Goal: Task Accomplishment & Management: Use online tool/utility

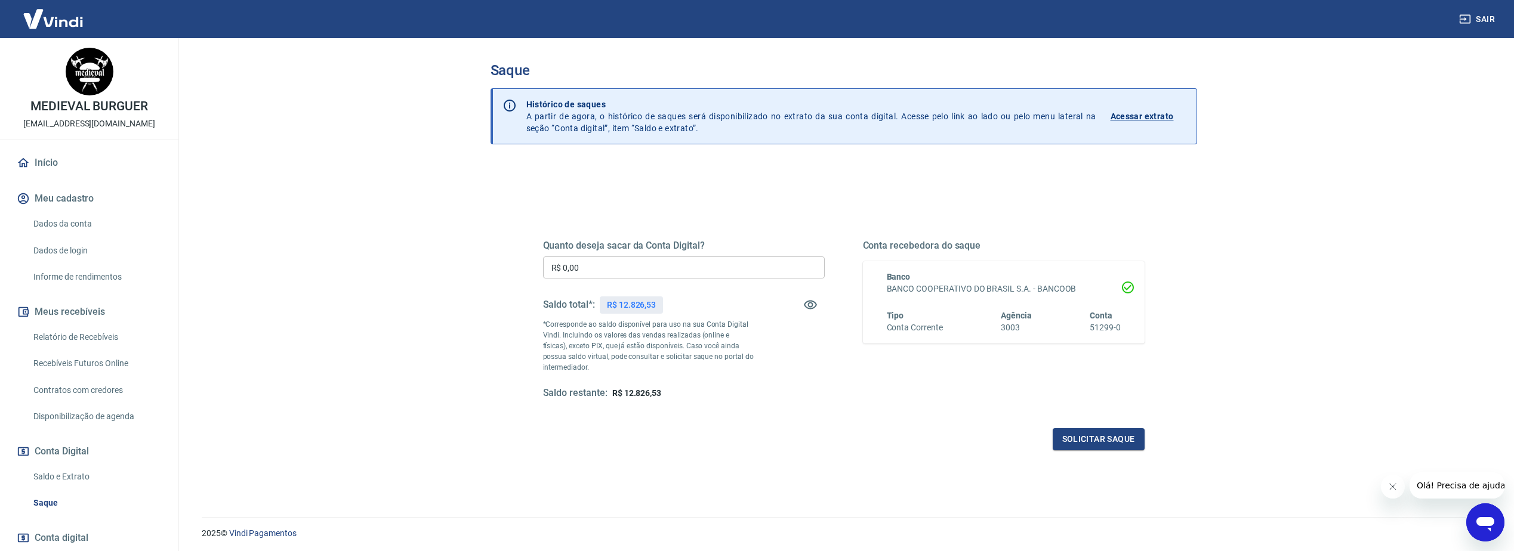
click at [682, 272] on input "R$ 0,00" at bounding box center [684, 268] width 282 height 22
type input "R$ 10.000,00"
click at [1085, 443] on button "Solicitar saque" at bounding box center [1099, 440] width 92 height 22
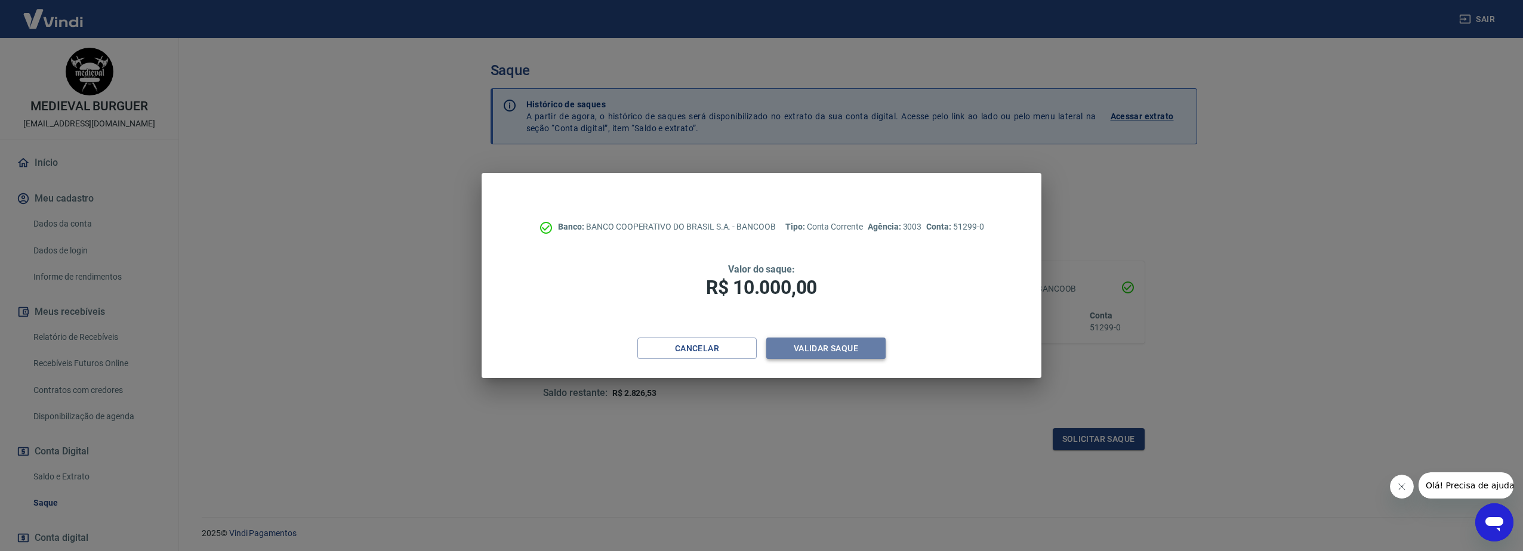
click at [795, 347] on button "Validar saque" at bounding box center [825, 349] width 119 height 22
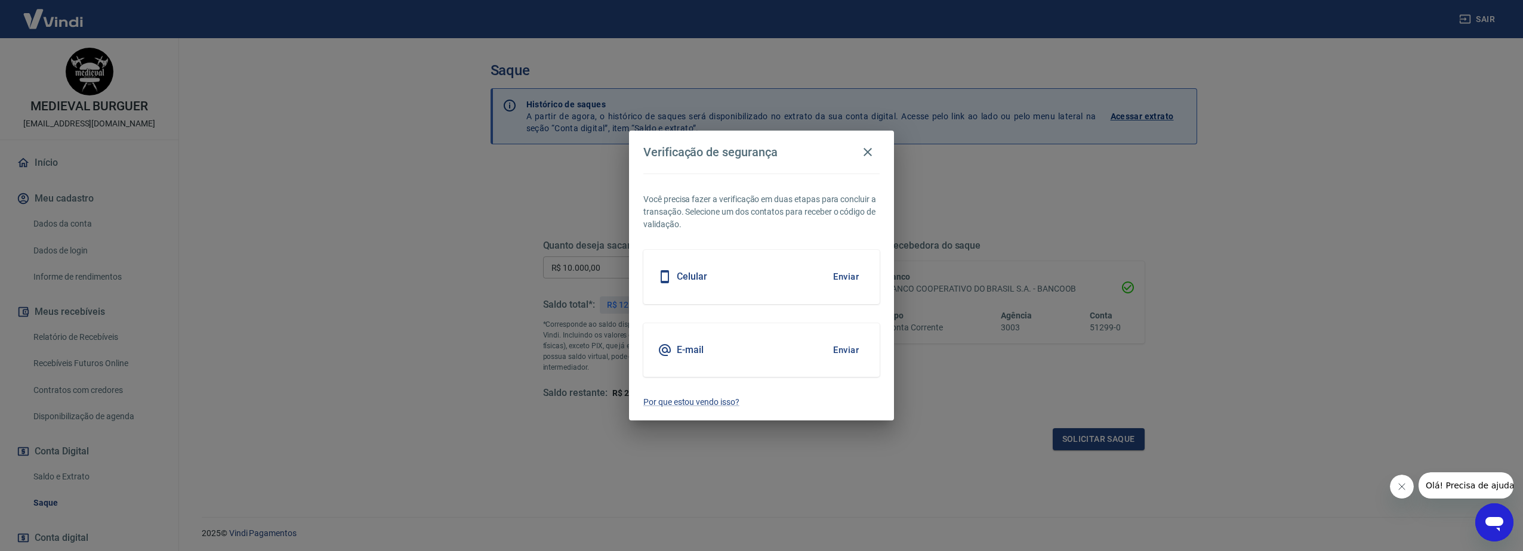
click at [839, 278] on button "Enviar" at bounding box center [846, 276] width 39 height 25
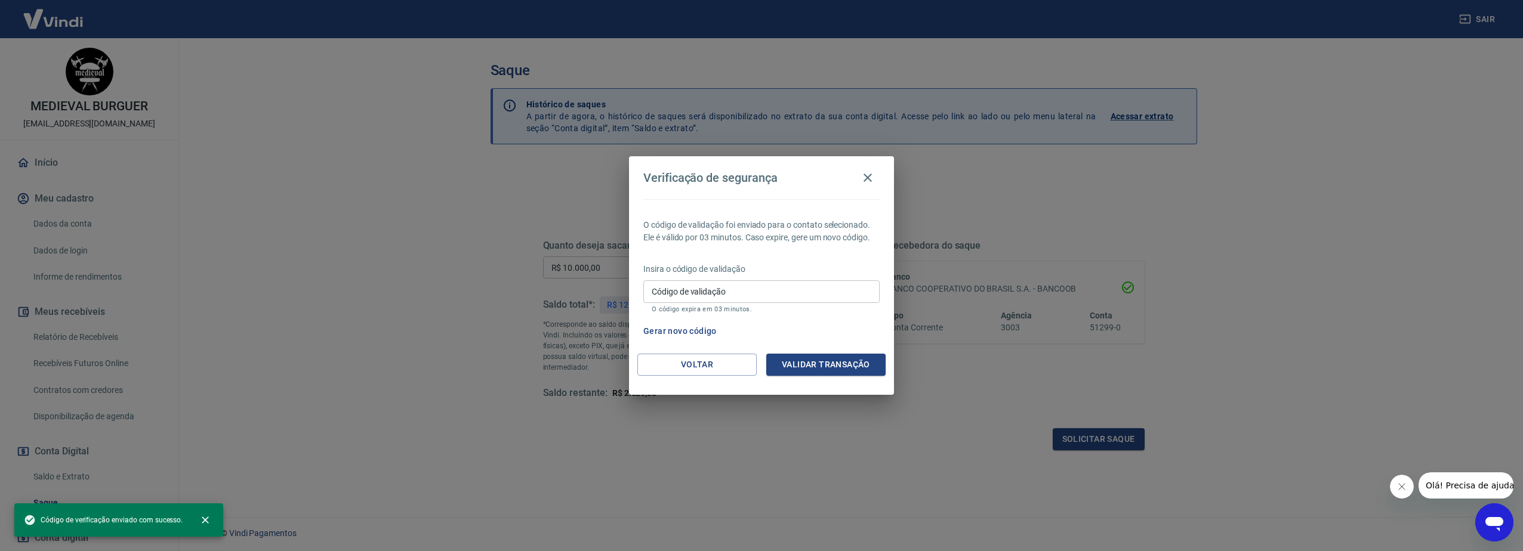
click at [716, 299] on input "Código de validação" at bounding box center [761, 292] width 236 height 22
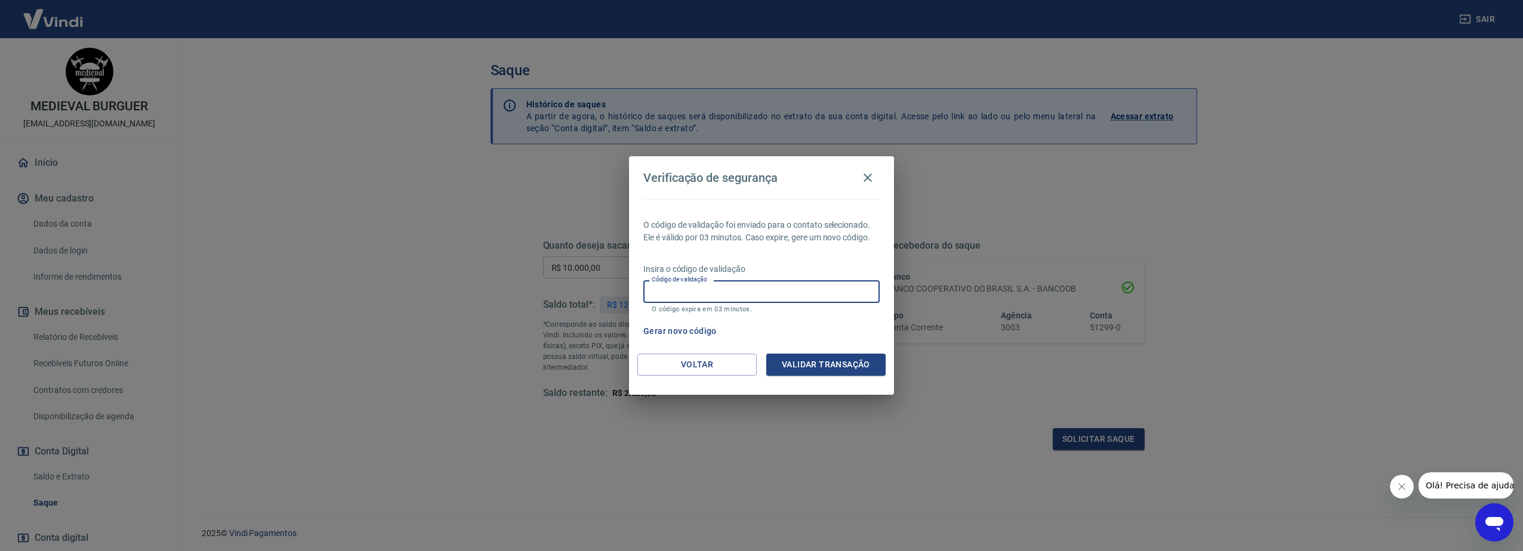
click at [769, 292] on input "Código de validação" at bounding box center [761, 292] width 236 height 22
click at [660, 338] on button "Gerar novo código" at bounding box center [680, 332] width 83 height 22
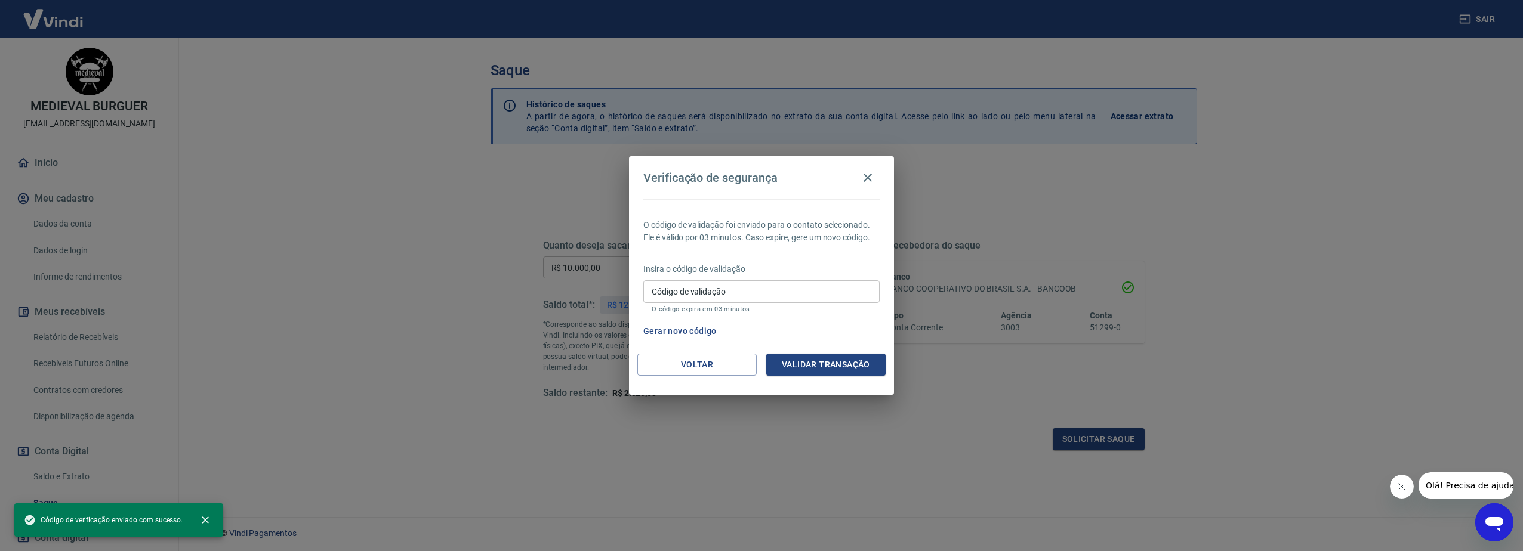
click at [681, 295] on input "Código de validação" at bounding box center [761, 292] width 236 height 22
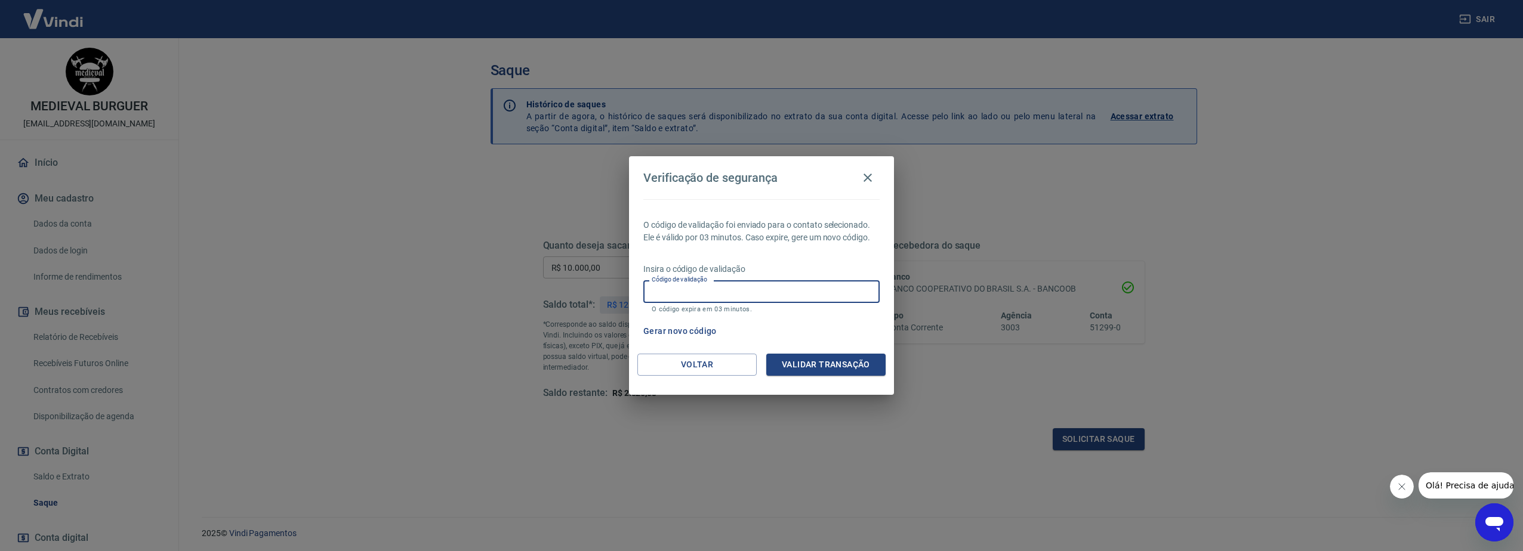
click at [681, 295] on input "Código de validação" at bounding box center [761, 292] width 236 height 22
click at [722, 359] on button "Voltar" at bounding box center [696, 365] width 119 height 22
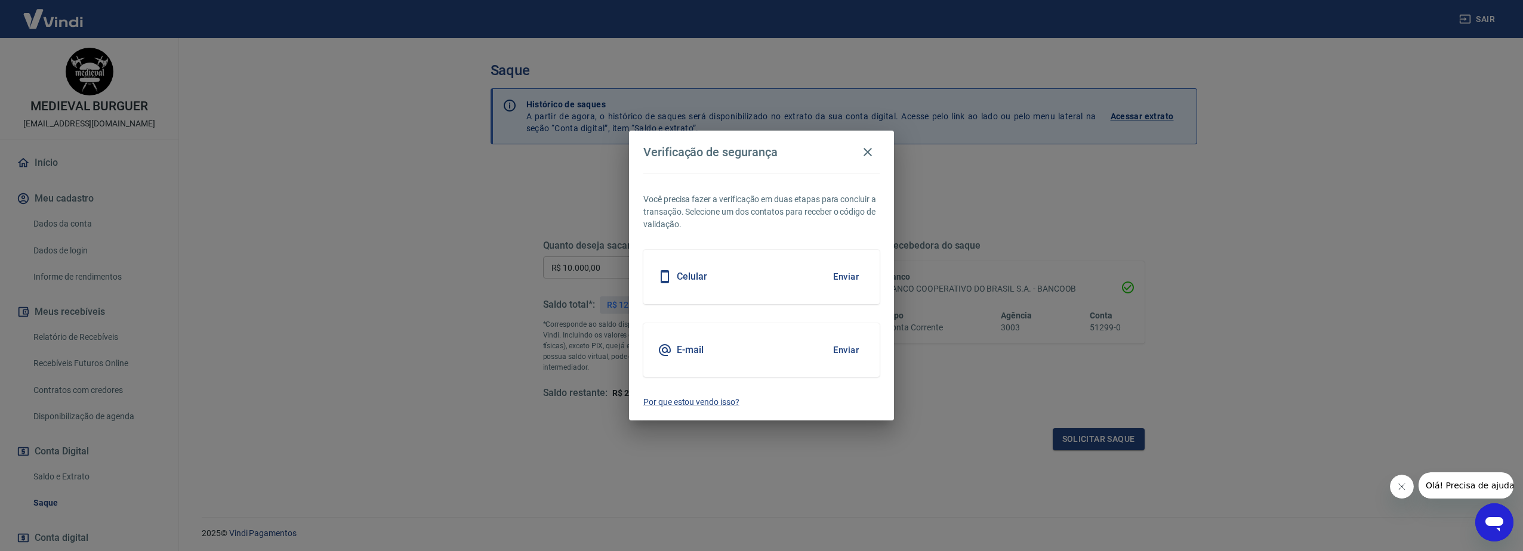
click at [845, 353] on button "Enviar" at bounding box center [846, 350] width 39 height 25
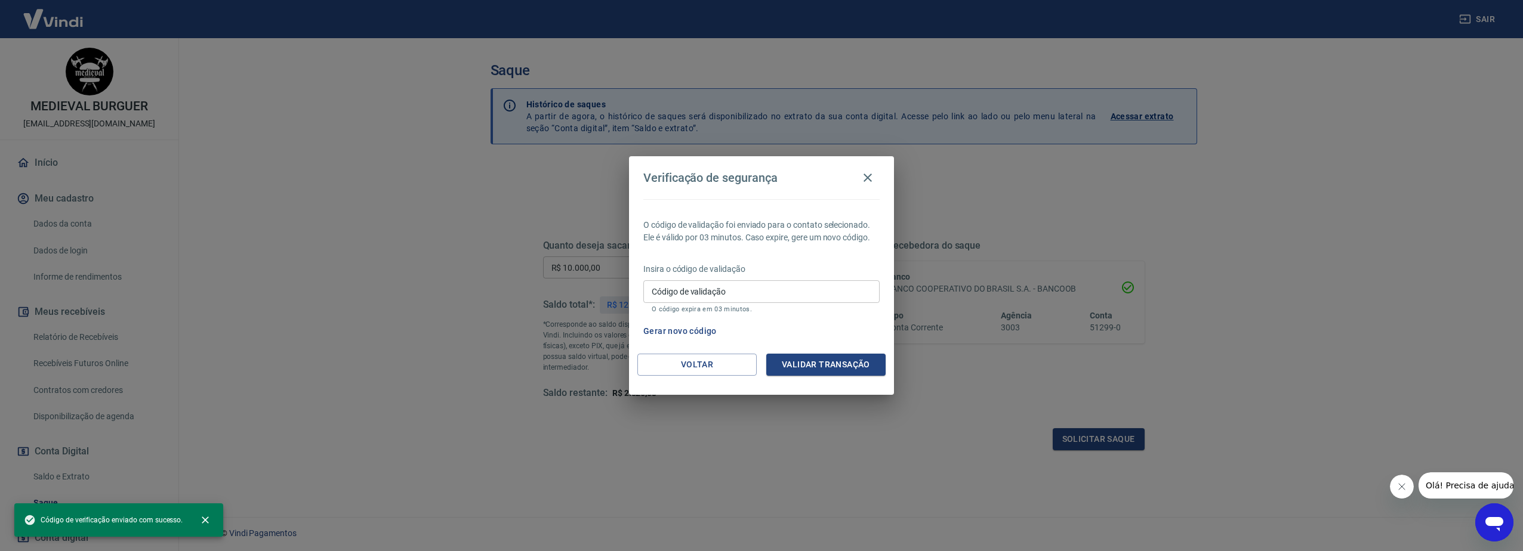
click at [704, 283] on div "Código de validação Código de validação O código expira em 03 minutos." at bounding box center [761, 297] width 236 height 32
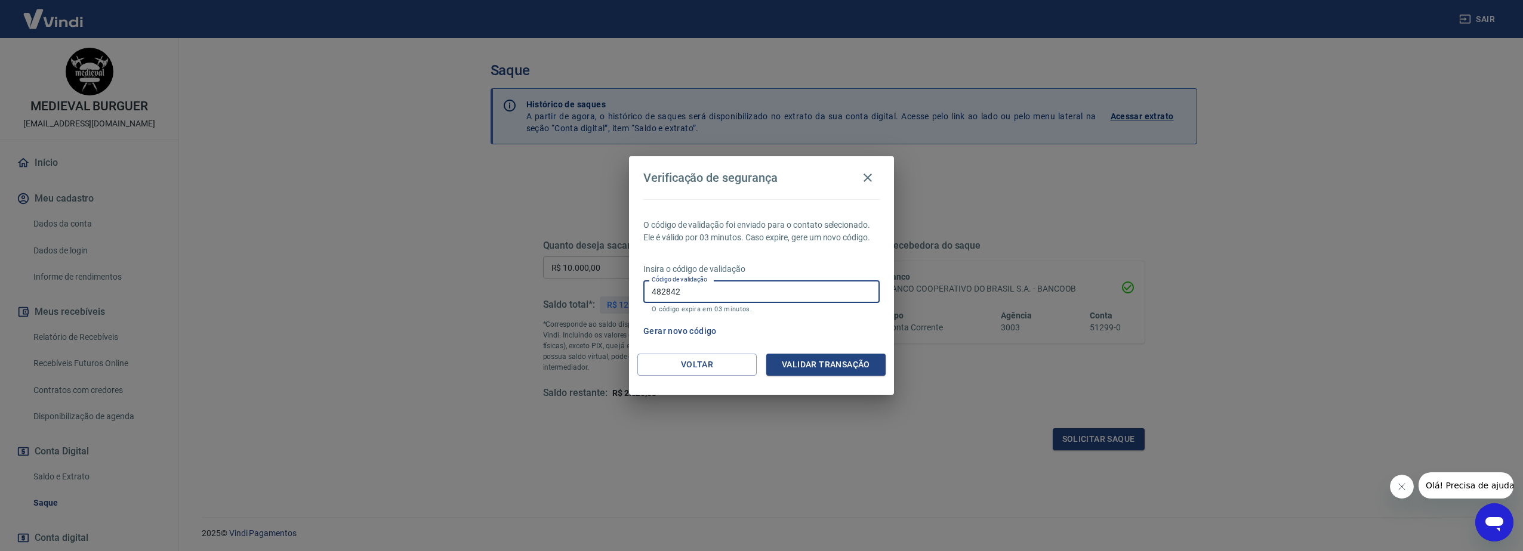
type input "482842"
click at [816, 368] on button "Validar transação" at bounding box center [825, 365] width 119 height 22
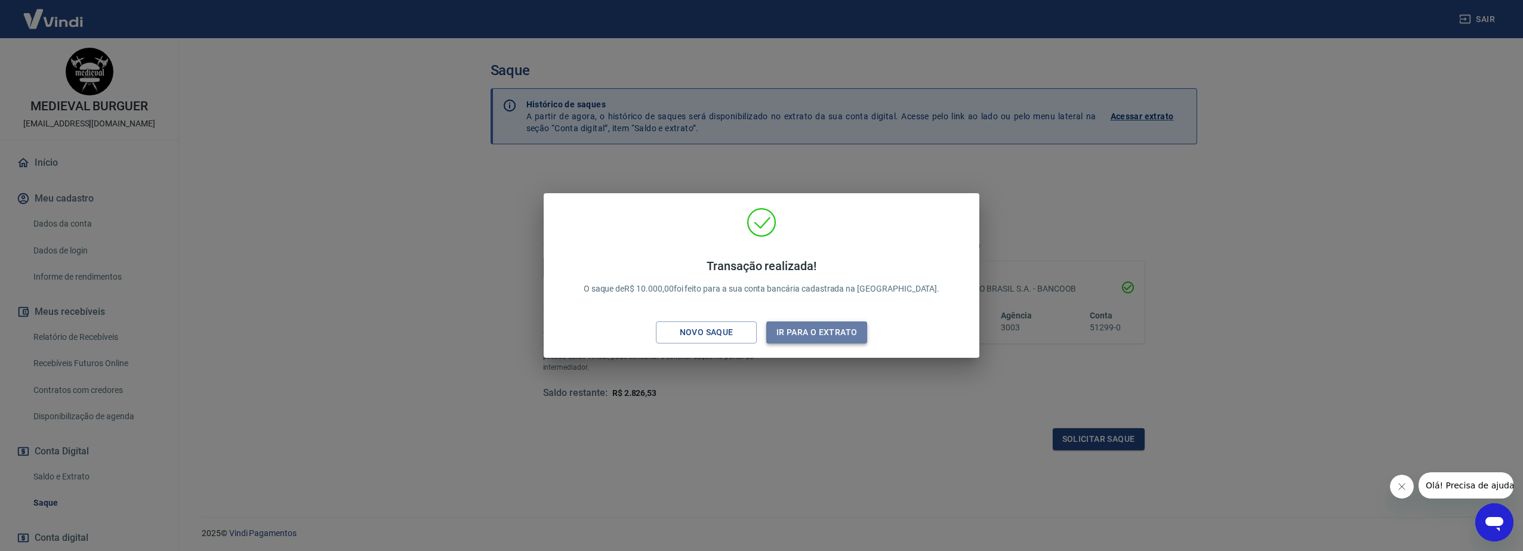
click at [775, 335] on button "Ir para o extrato" at bounding box center [816, 333] width 101 height 22
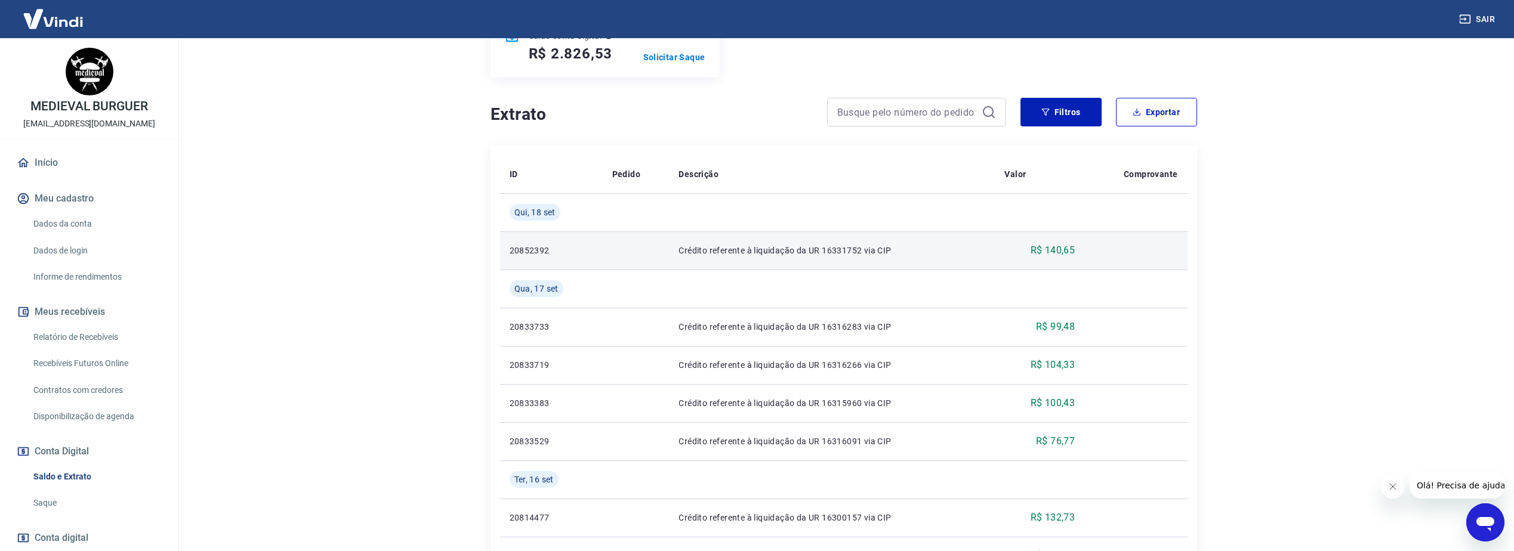
scroll to position [179, 0]
